Goal: Information Seeking & Learning: Learn about a topic

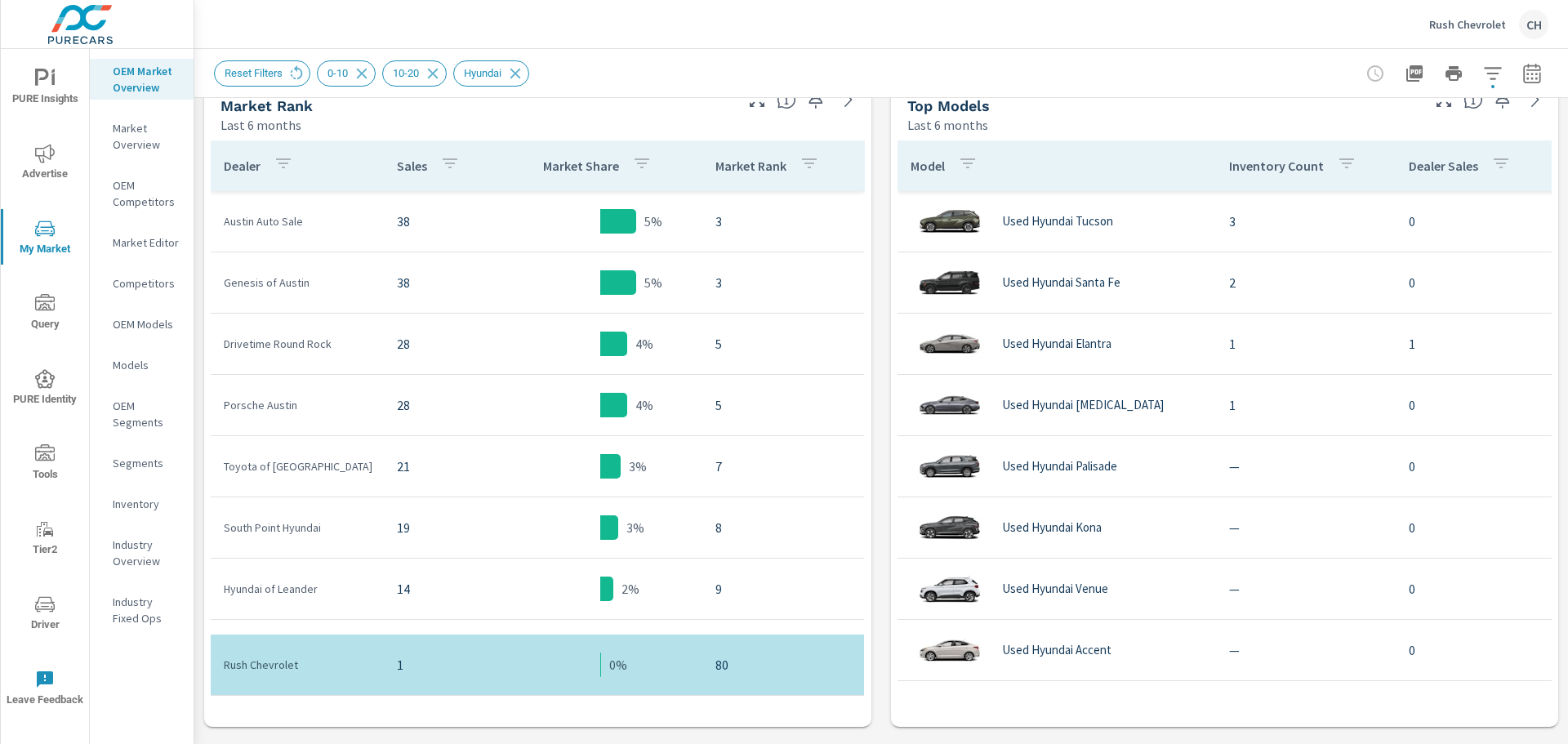
scroll to position [833, 0]
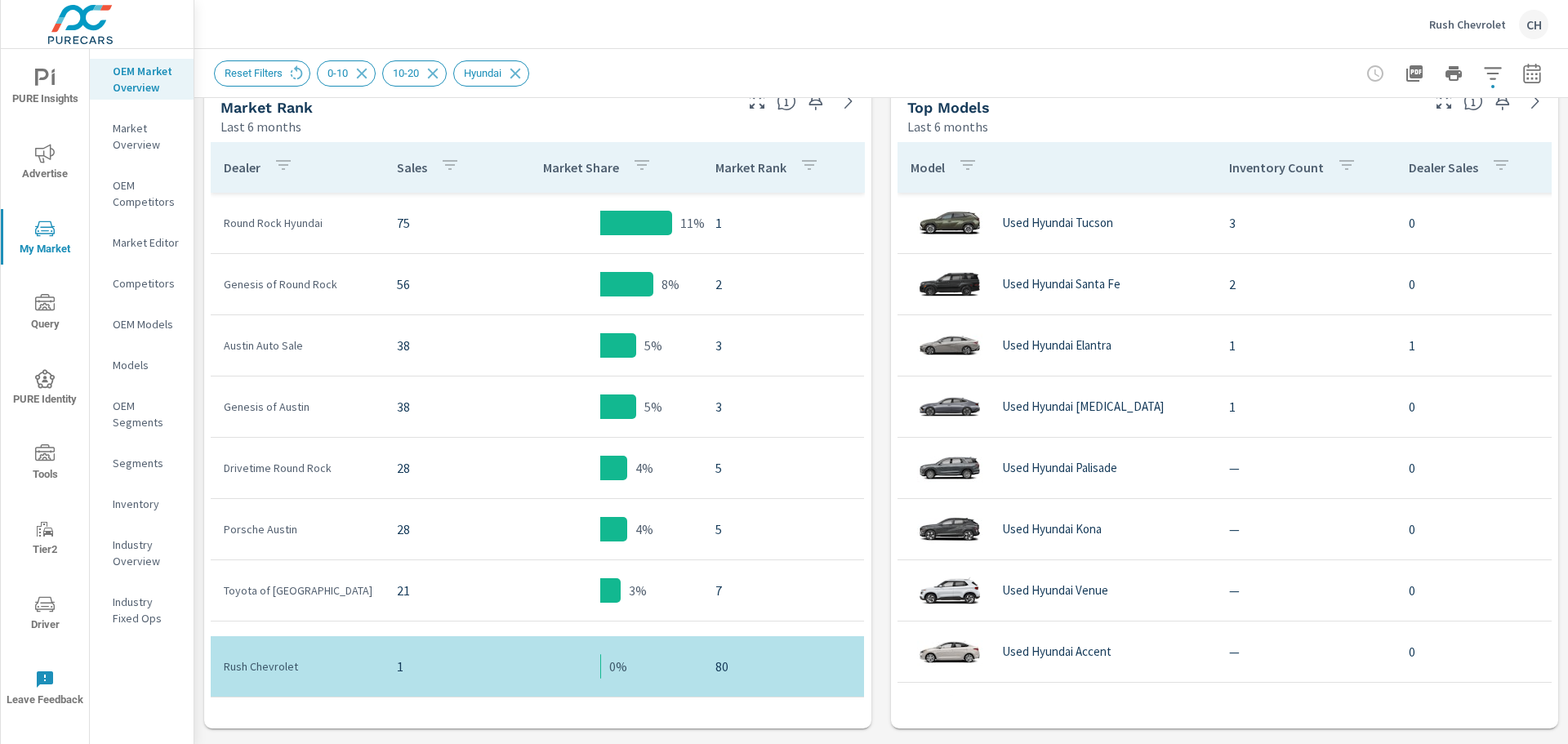
scroll to position [343, 0]
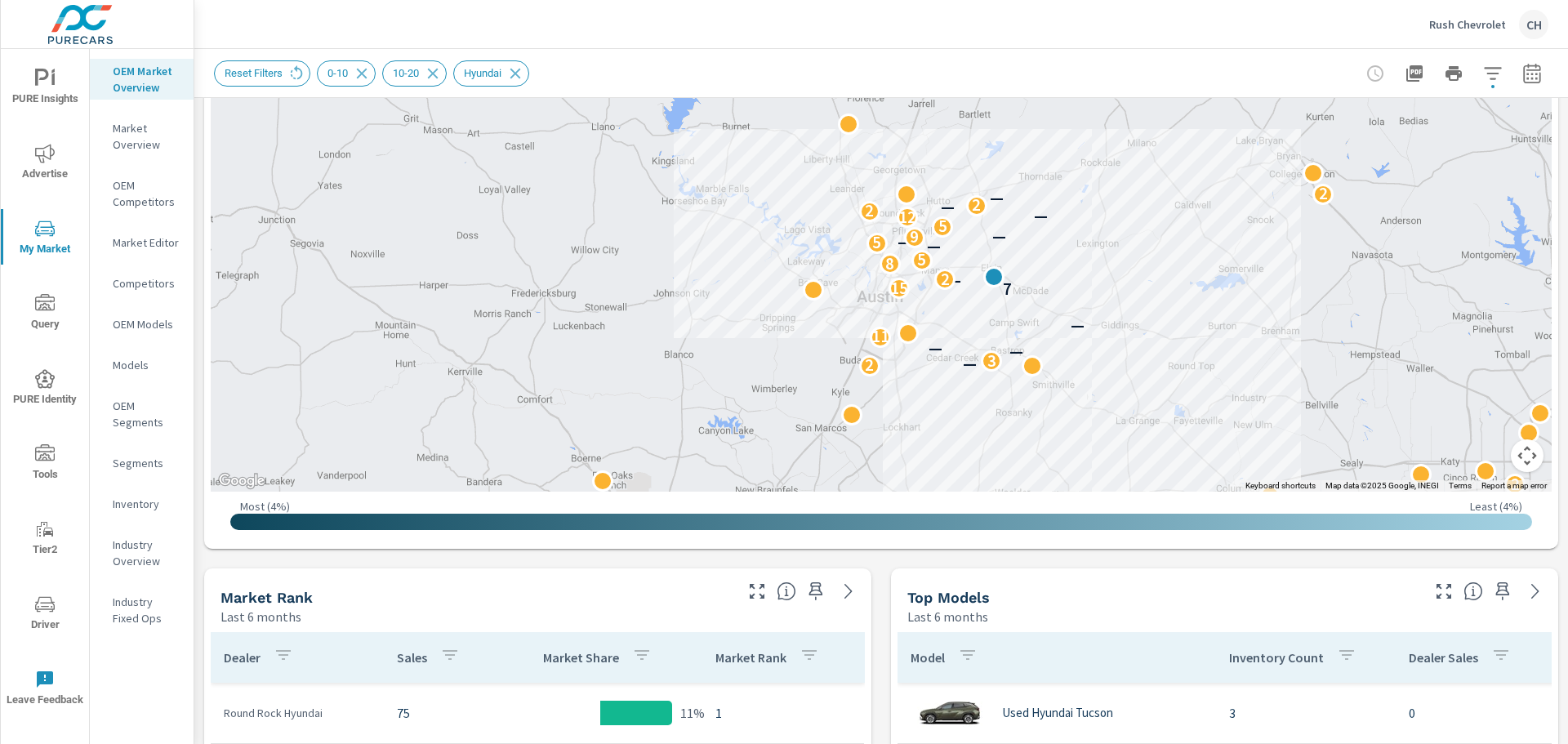
scroll to position [254, 0]
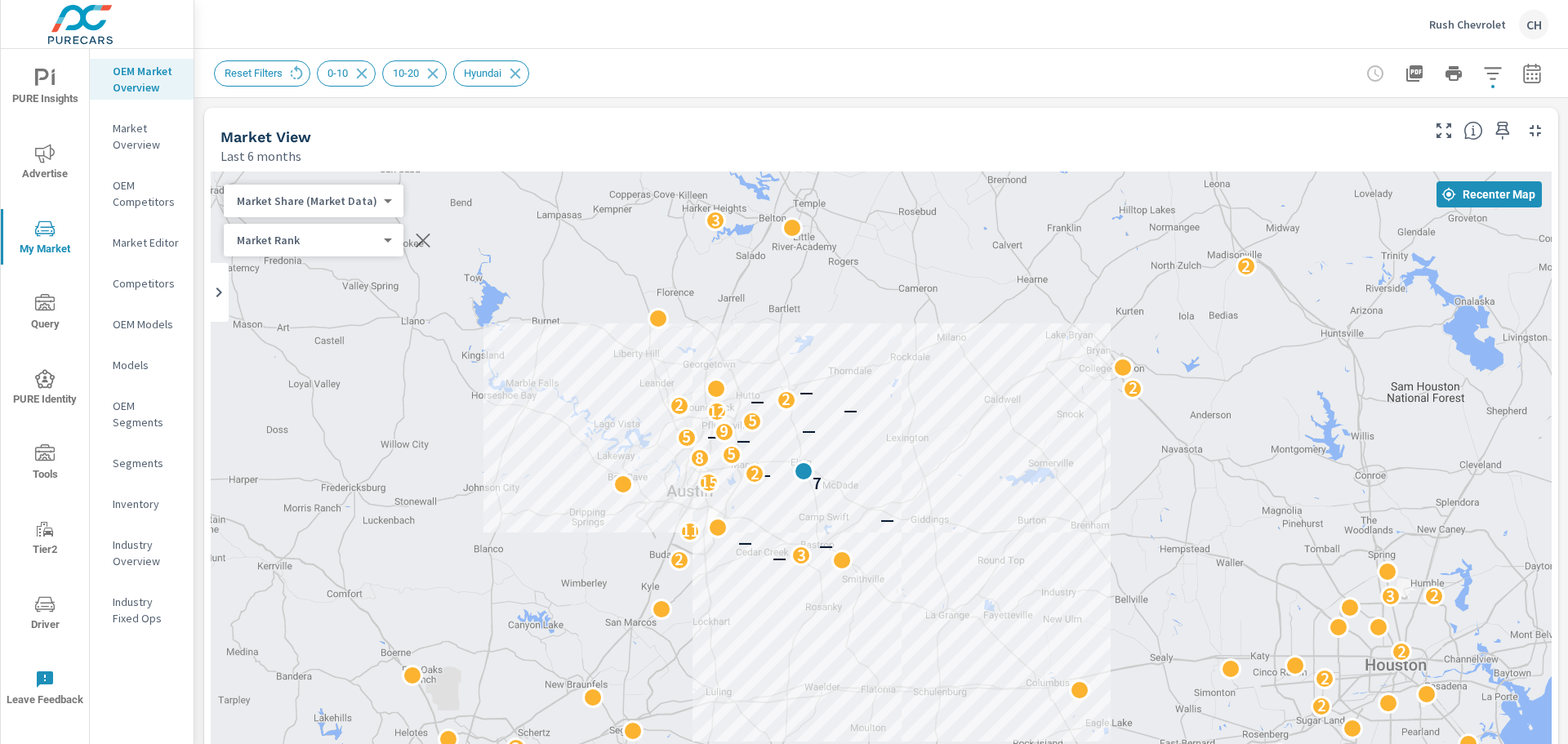
drag, startPoint x: 1099, startPoint y: 468, endPoint x: 904, endPoint y: 316, distance: 247.2
click at [904, 316] on div "3 2 2 2 3 2 2 — 3 — — 11 — 7 15 — 2 8 5 — 5 — 9 — 5 12 — 2 — 2 — 2 2 3 3" at bounding box center [881, 503] width 1341 height 663
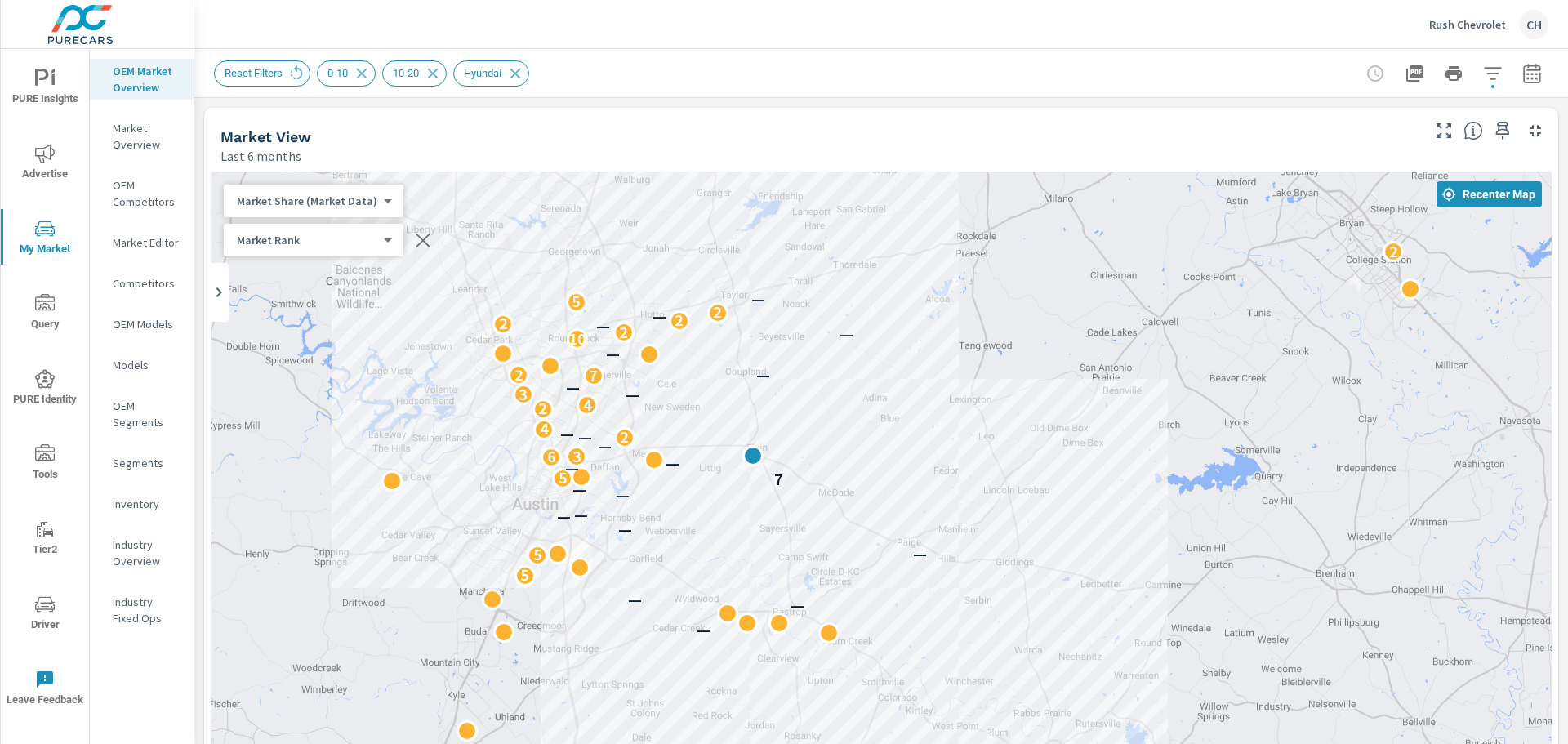
click at [25, 80] on span "PURE Insights" at bounding box center [45, 89] width 78 height 40
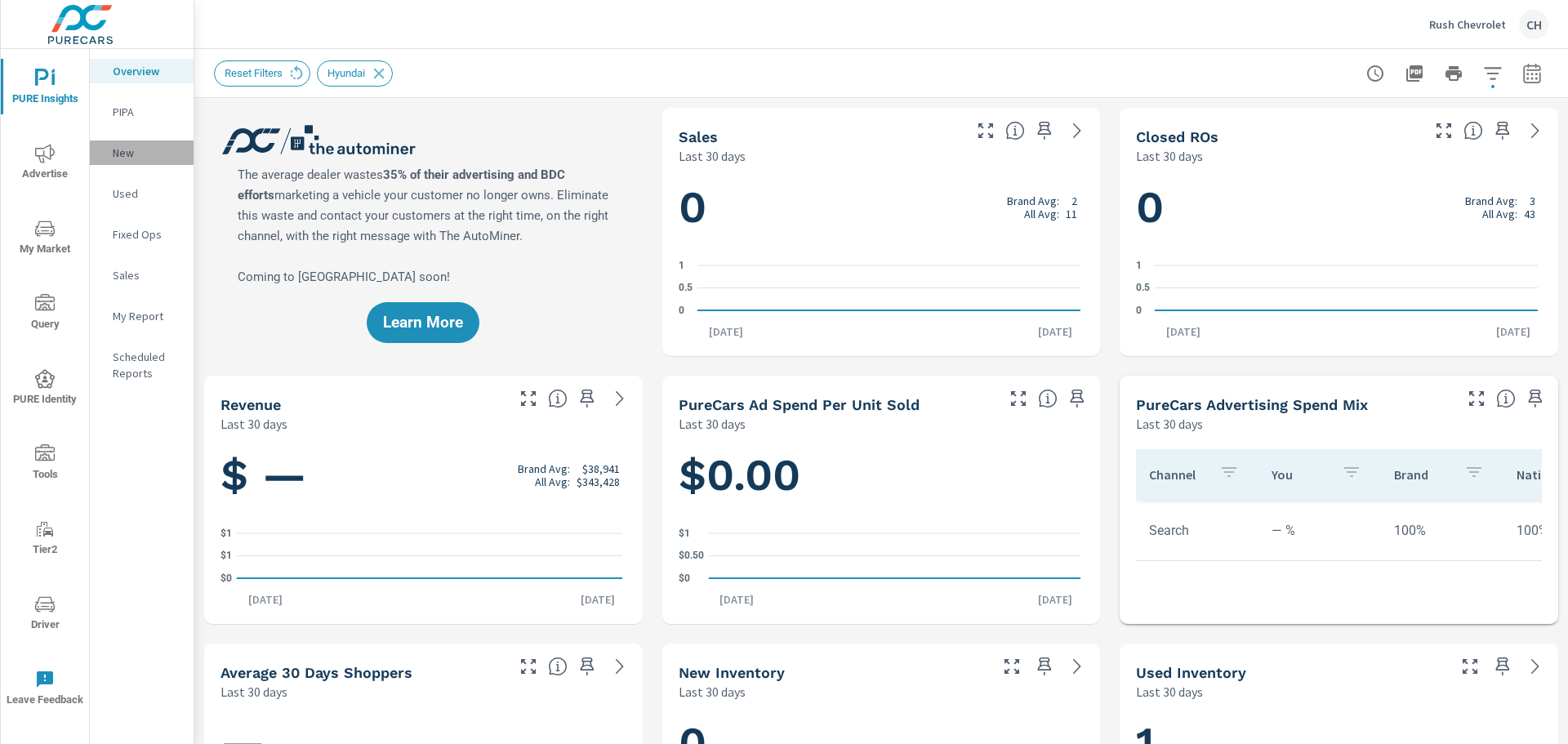
click at [132, 152] on p "New" at bounding box center [146, 153] width 68 height 17
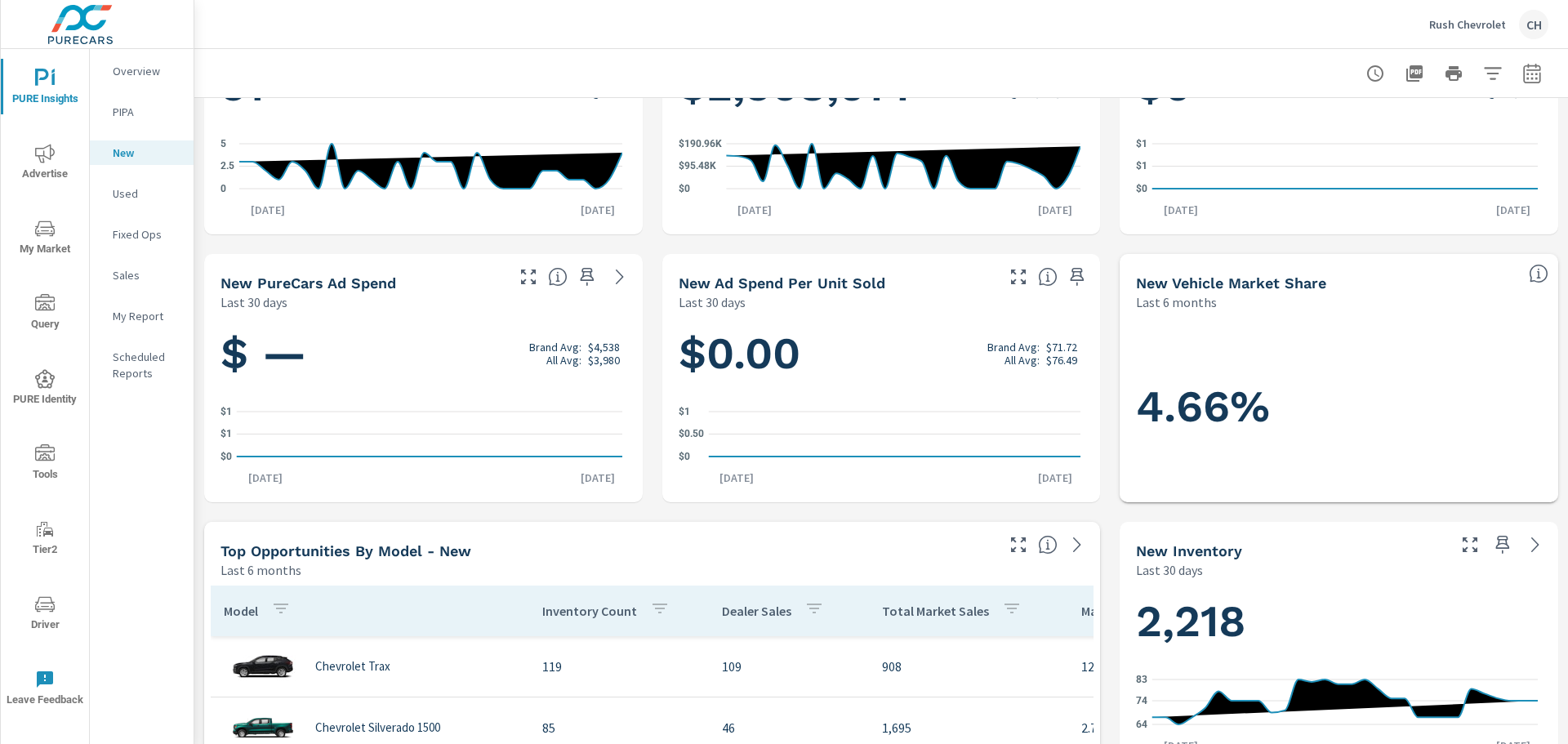
scroll to position [245, 0]
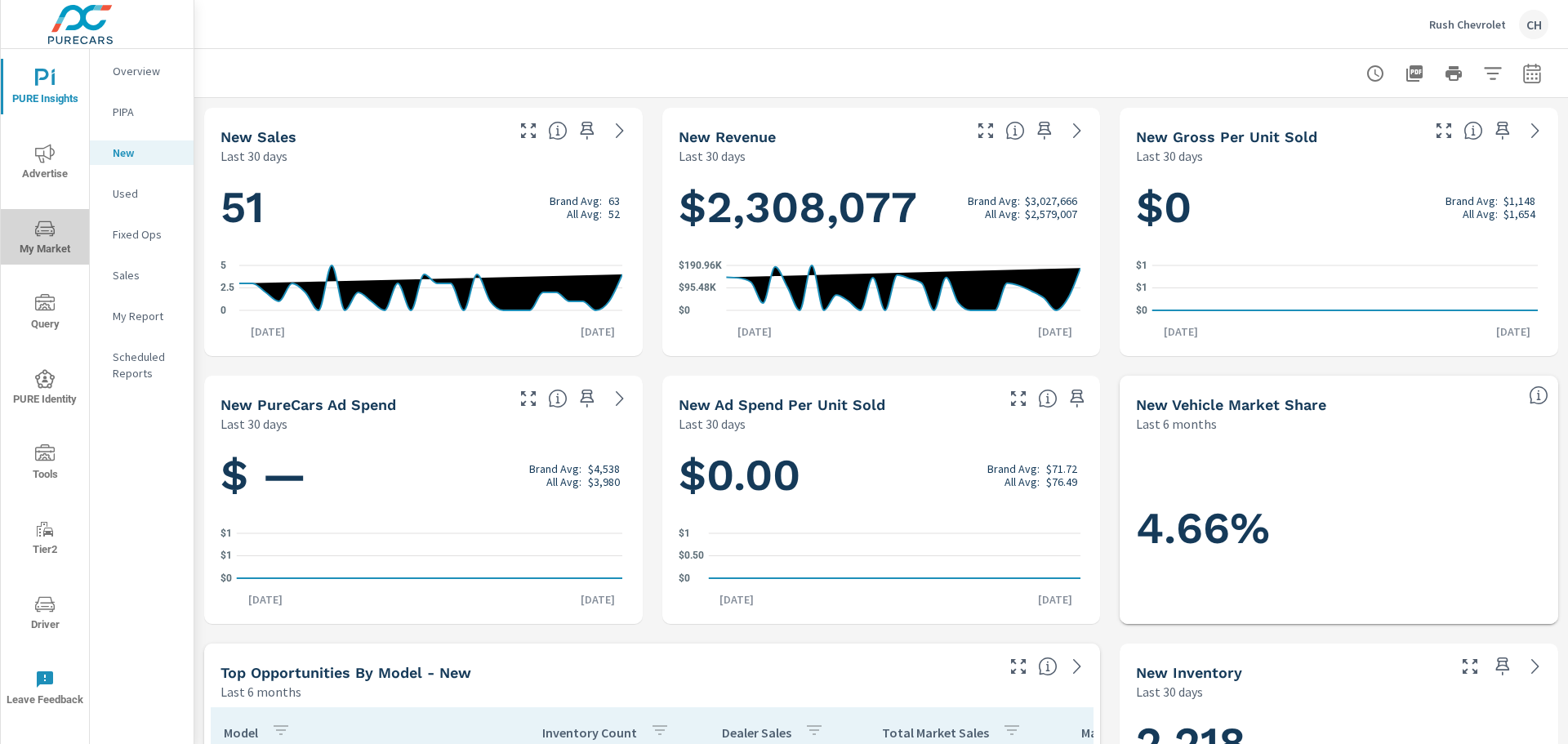
click at [47, 248] on span "My Market" at bounding box center [45, 239] width 78 height 40
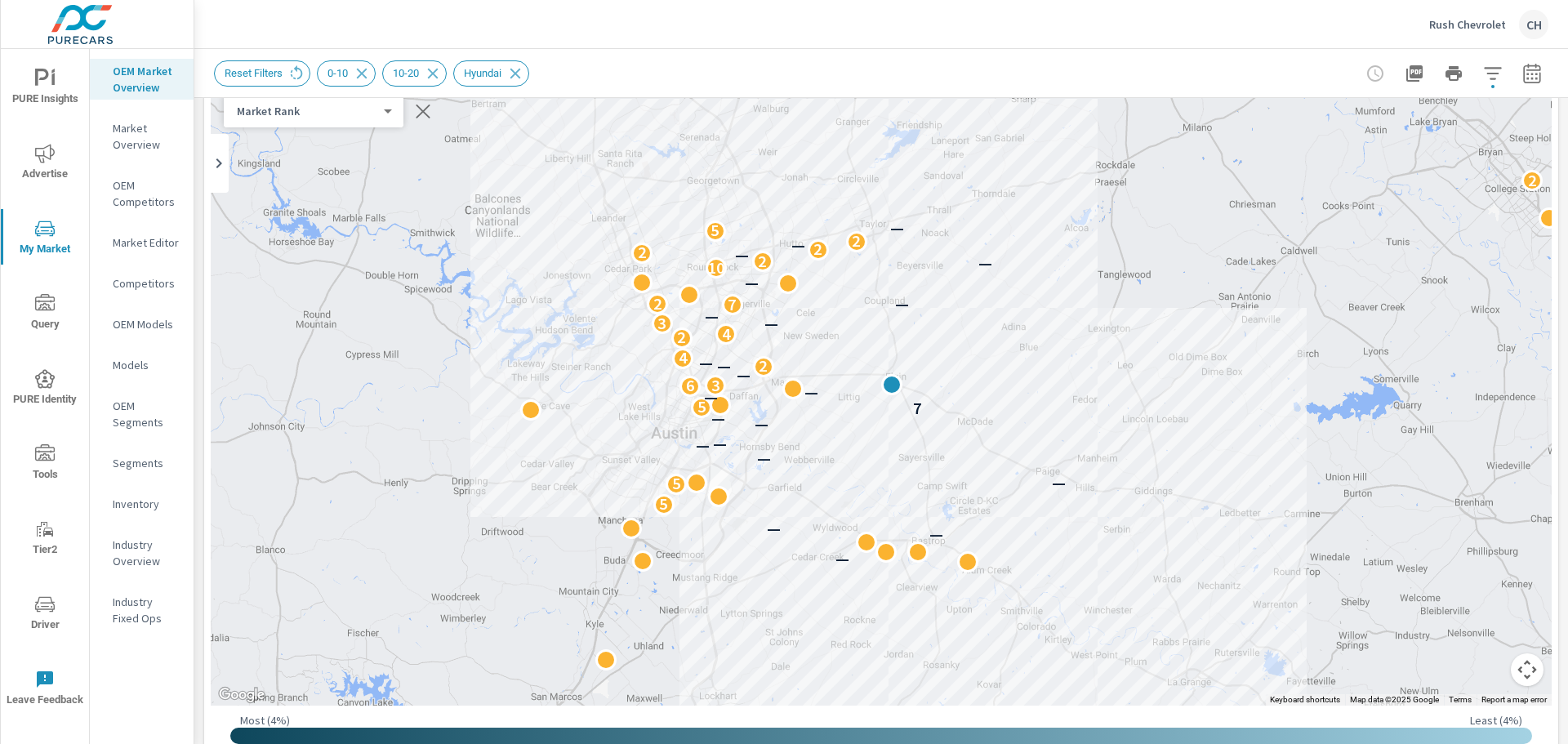
scroll to position [159, 0]
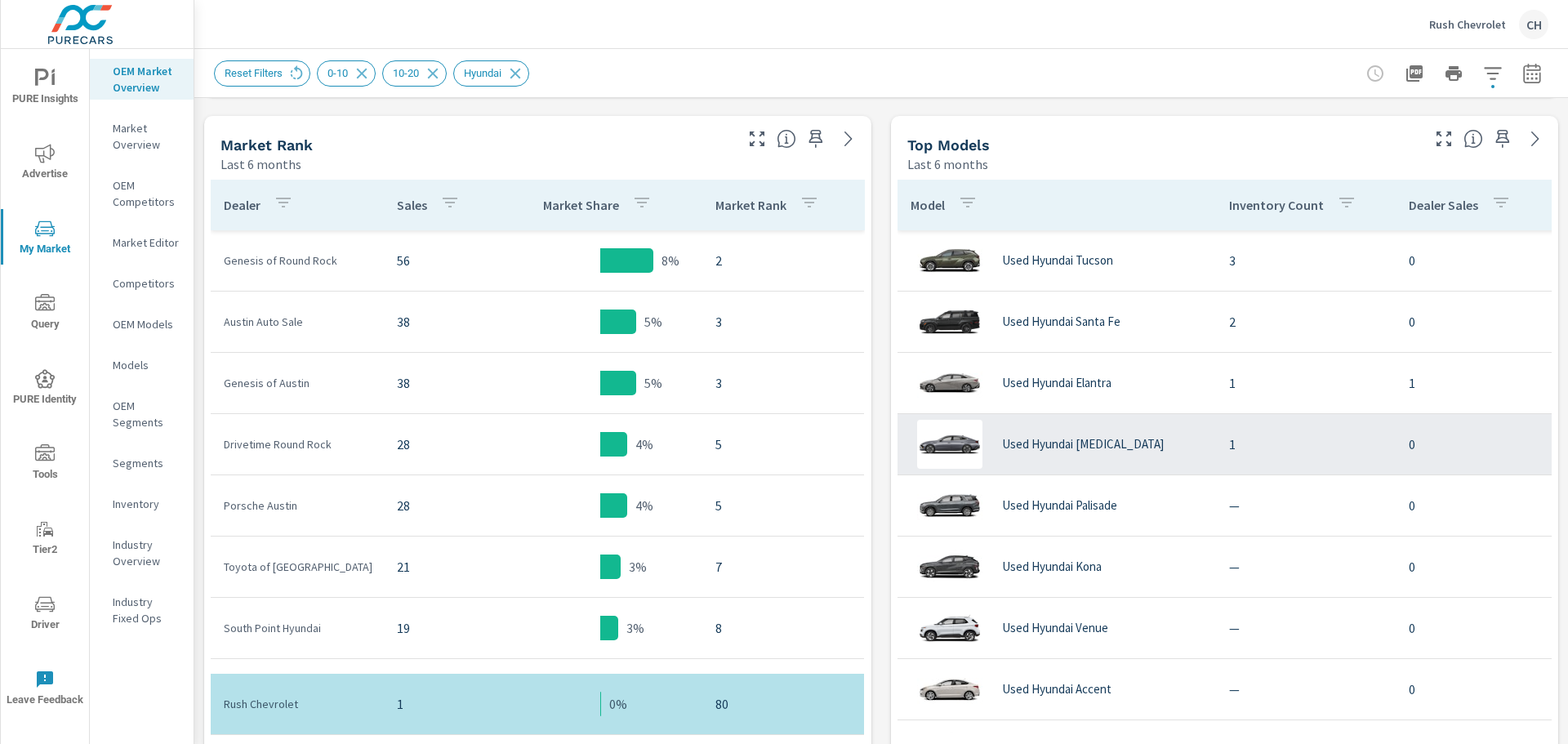
scroll to position [143, 0]
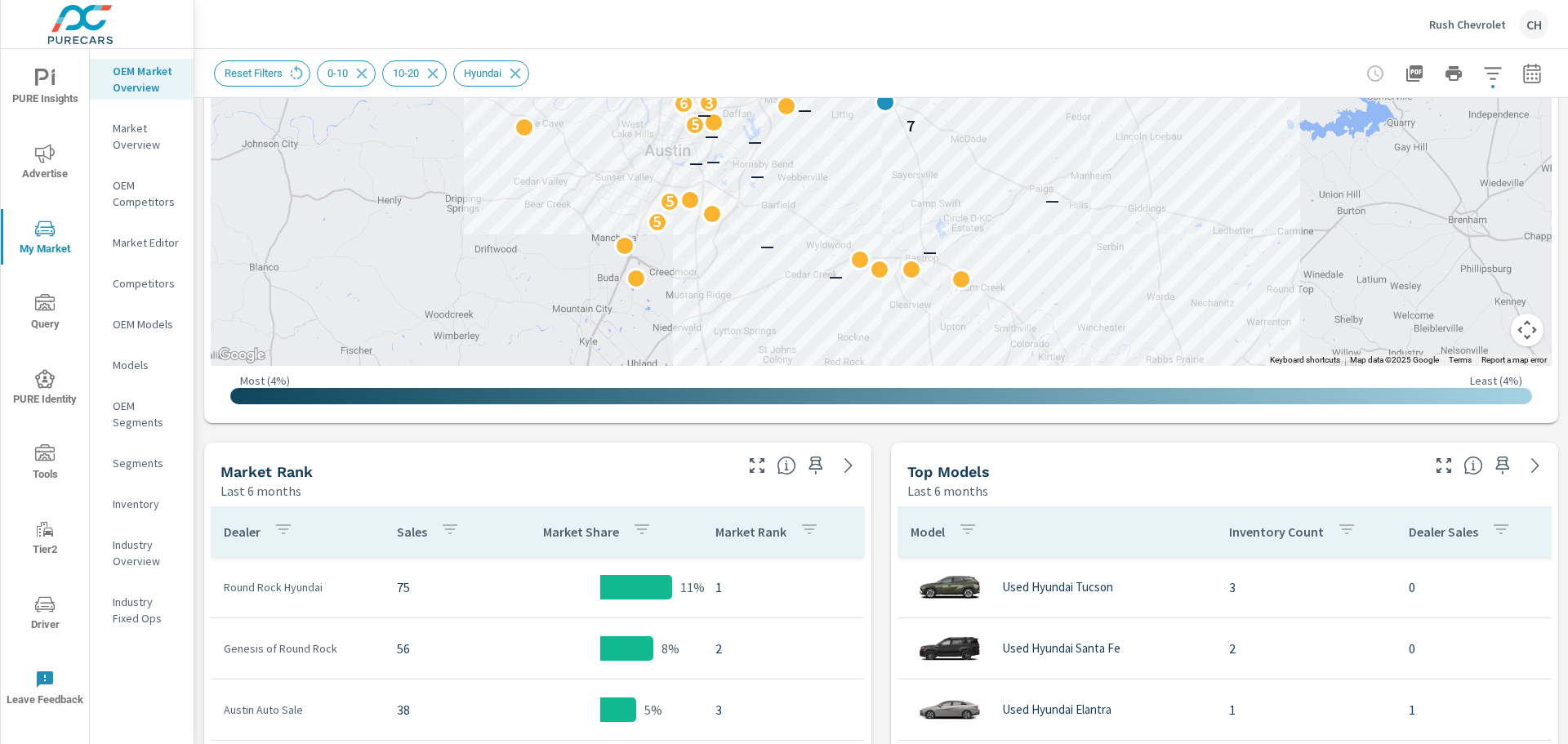
scroll to position [713, 0]
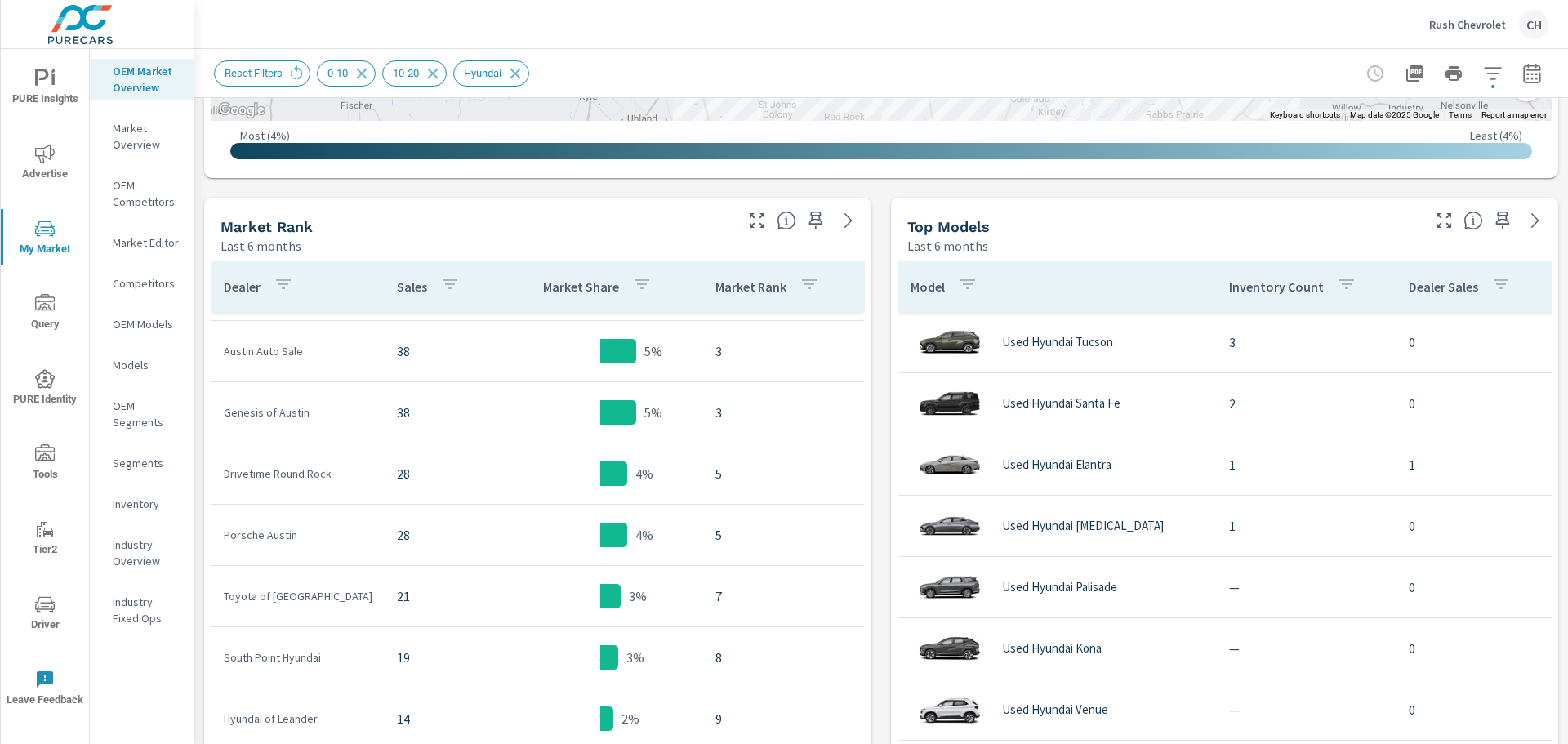
scroll to position [163, 0]
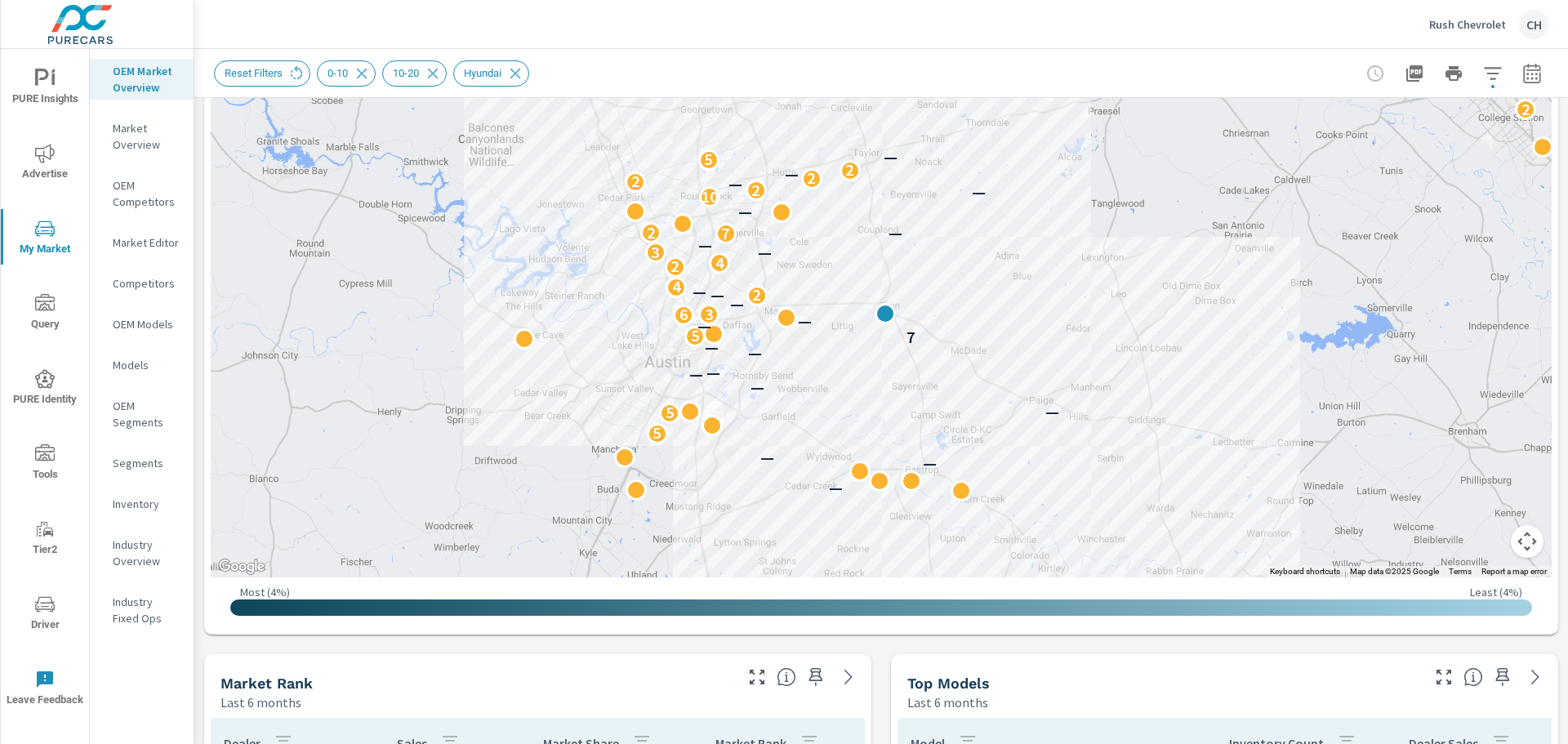
scroll to position [142, 0]
